Goal: Task Accomplishment & Management: Use online tool/utility

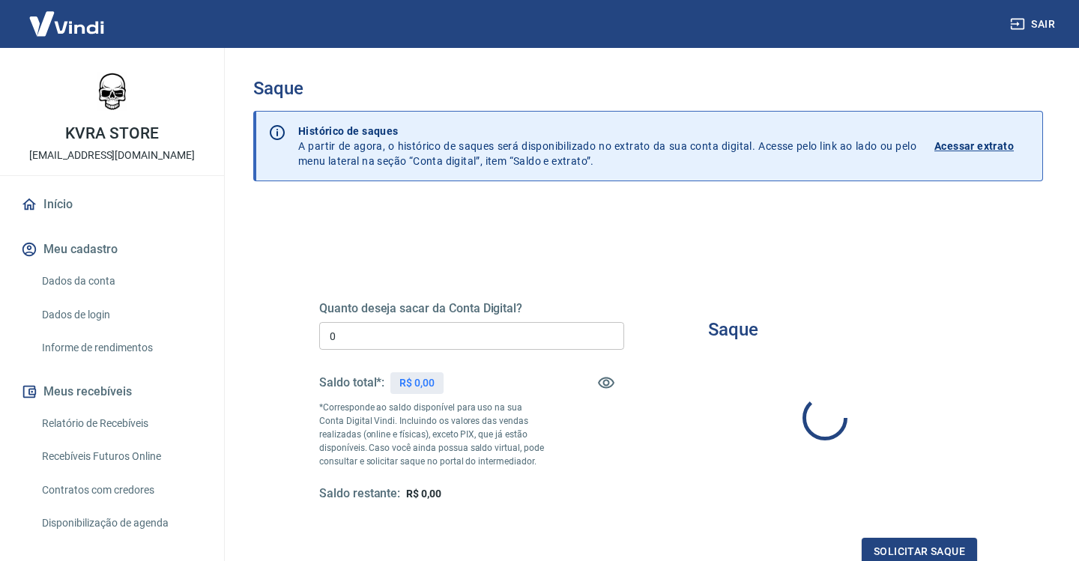
type input "R$ 0,00"
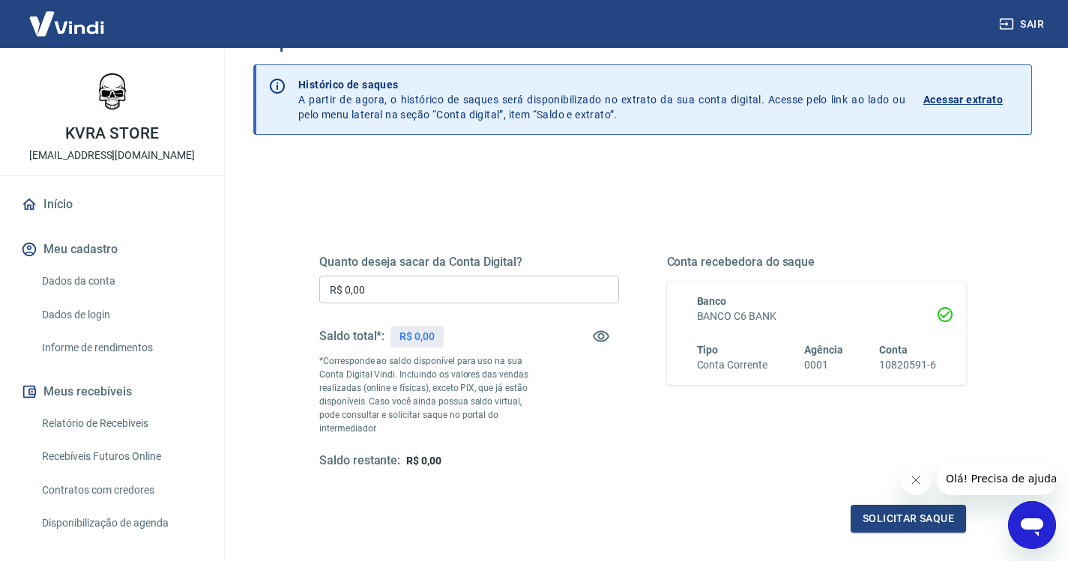
scroll to position [150, 0]
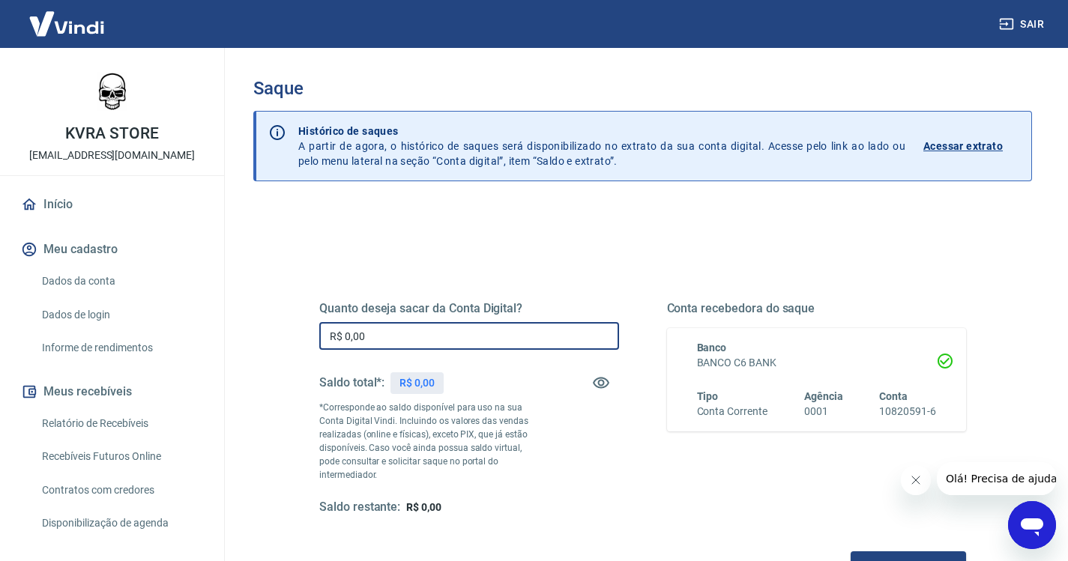
click at [418, 340] on input "R$ 0,00" at bounding box center [469, 336] width 300 height 28
